Goal: Task Accomplishment & Management: Complete application form

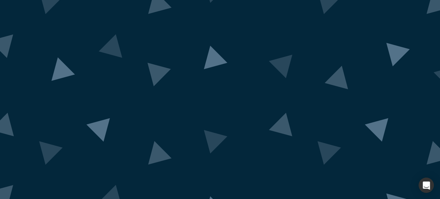
scroll to position [65, 0]
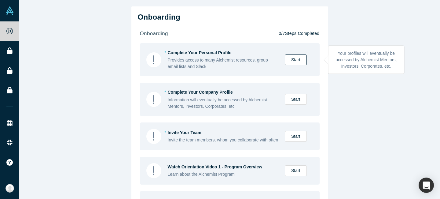
click at [296, 60] on link "Start" at bounding box center [296, 59] width 22 height 11
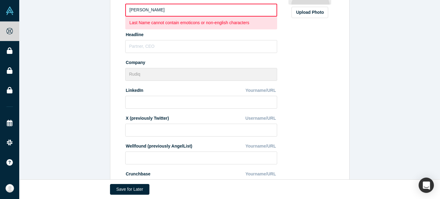
scroll to position [138, 0]
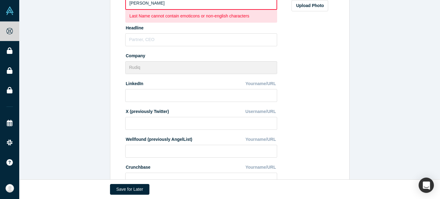
click at [149, 4] on input "[PERSON_NAME]" at bounding box center [201, 3] width 152 height 13
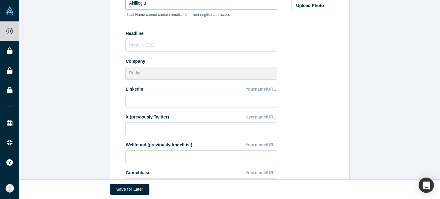
click at [136, 2] on input "Akillioglu" at bounding box center [201, 3] width 152 height 13
type input "AKILLIOGLU"
click at [138, 47] on input "text" at bounding box center [201, 45] width 152 height 13
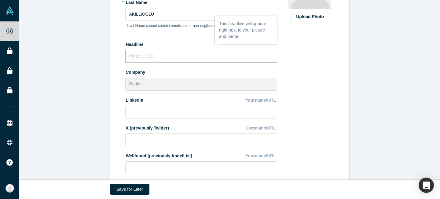
scroll to position [128, 0]
type input "CEO"
click at [150, 111] on input at bounding box center [201, 111] width 152 height 13
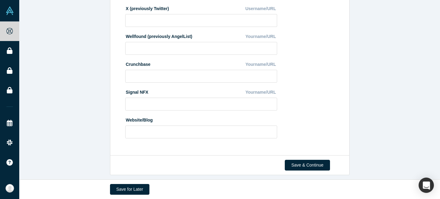
scroll to position [251, 0]
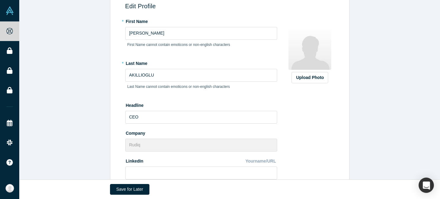
scroll to position [69, 0]
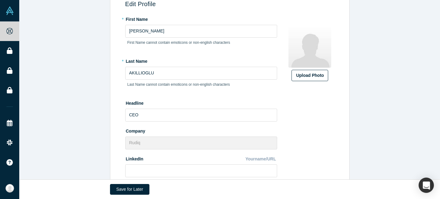
click at [312, 76] on div "Upload Photo" at bounding box center [310, 75] width 28 height 6
click at [0, 0] on input "Upload Photo" at bounding box center [0, 0] width 0 height 0
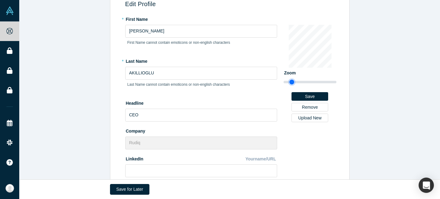
type input "1.14"
click at [292, 82] on input "range" at bounding box center [310, 81] width 53 height 7
click at [312, 97] on button "Save" at bounding box center [310, 96] width 37 height 9
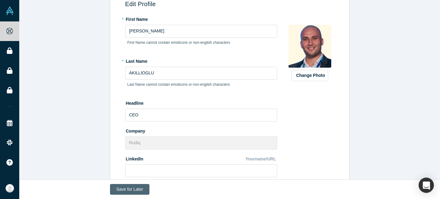
click at [128, 189] on button "Save for Later" at bounding box center [130, 189] width 40 height 11
